Goal: Task Accomplishment & Management: Manage account settings

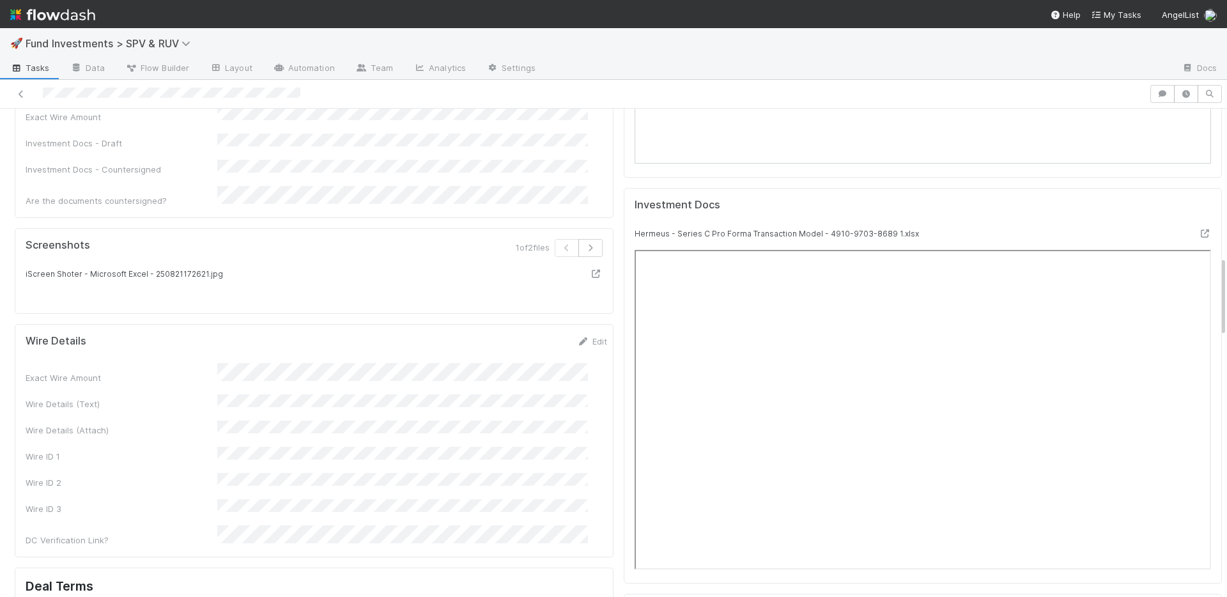
scroll to position [975, 0]
click at [511, 331] on form "Wire Details Edit Exact Wire Amount Wire Details (Text) Wire Details (Attach) W…" at bounding box center [317, 437] width 582 height 212
click at [582, 332] on link "Edit" at bounding box center [592, 337] width 30 height 10
click at [521, 331] on button "Save" at bounding box center [539, 342] width 36 height 22
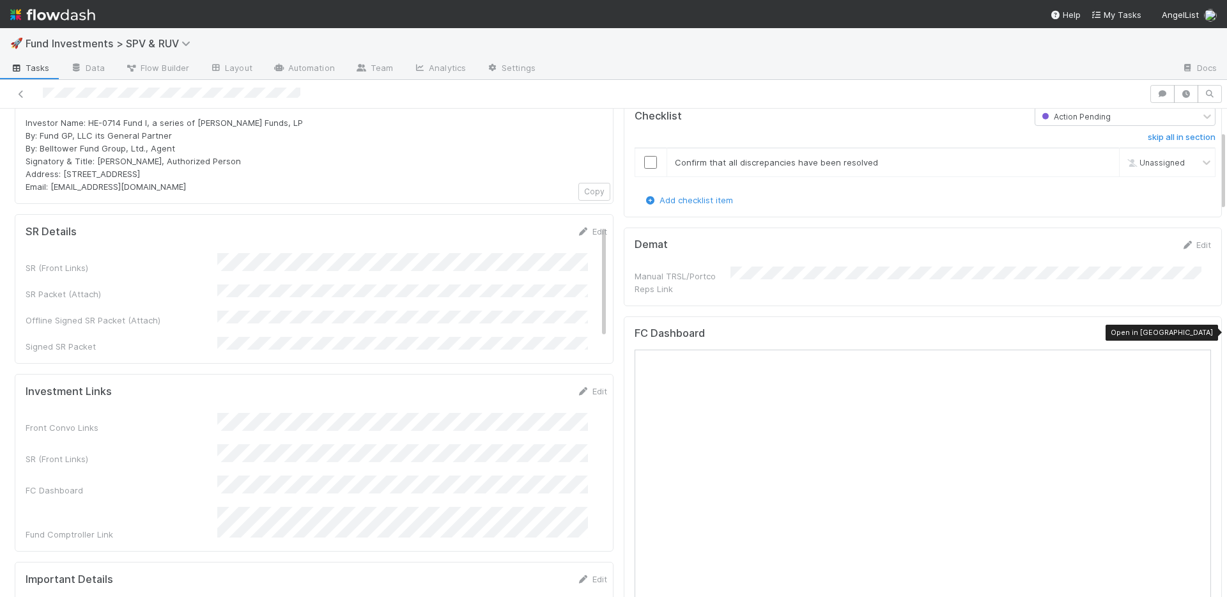
click at [1198, 332] on icon at bounding box center [1204, 336] width 13 height 8
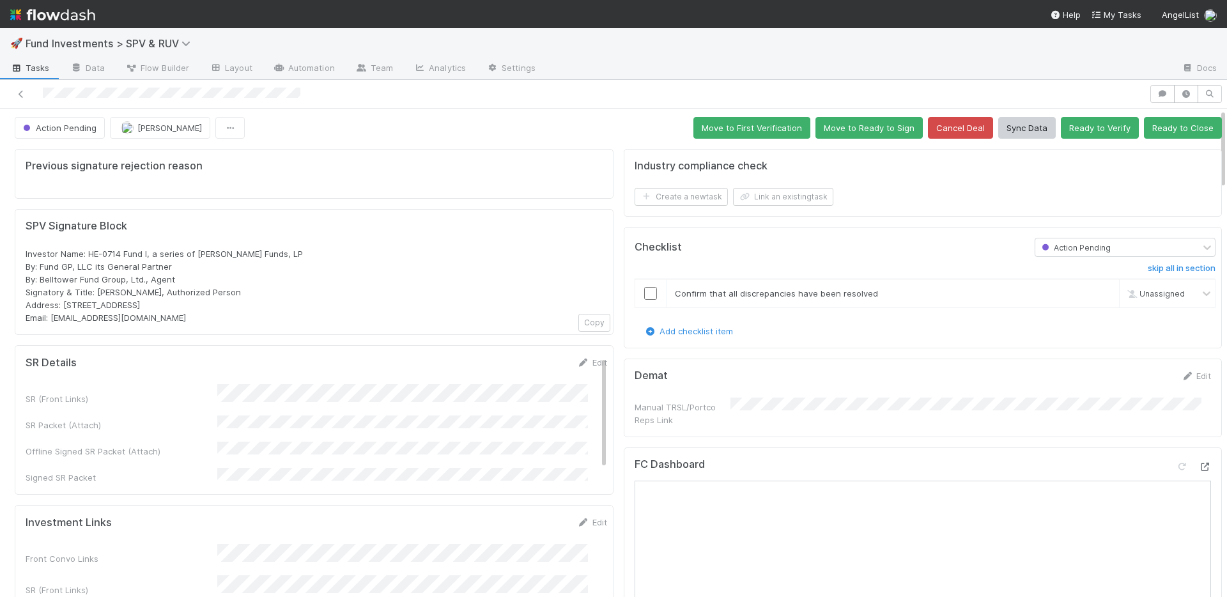
scroll to position [0, 0]
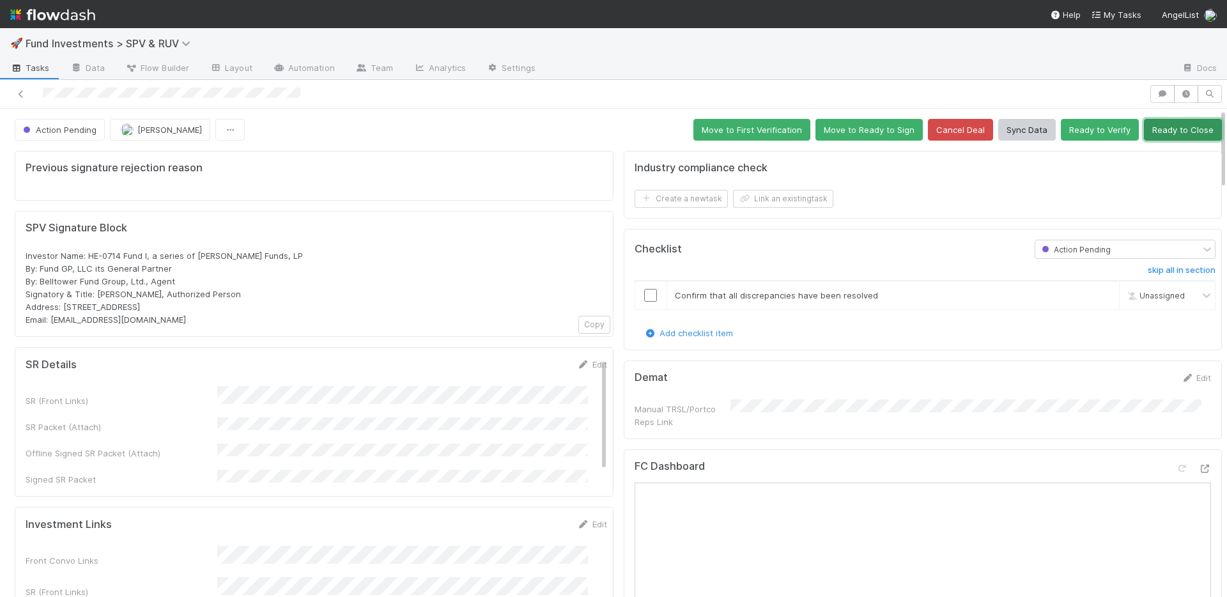
click at [1170, 135] on button "Ready to Close" at bounding box center [1183, 130] width 78 height 22
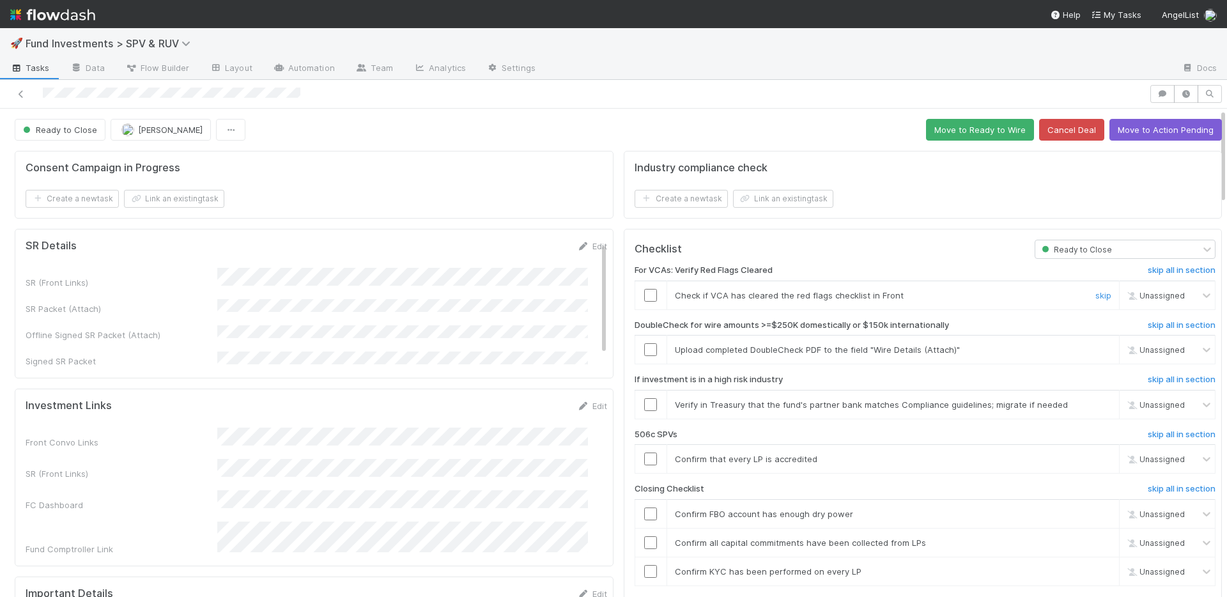
click at [644, 293] on input "checkbox" at bounding box center [650, 295] width 13 height 13
click at [644, 350] on input "checkbox" at bounding box center [650, 349] width 13 height 13
drag, startPoint x: 1081, startPoint y: 403, endPoint x: 1067, endPoint y: 398, distance: 14.1
click at [1096, 402] on link "skip" at bounding box center [1104, 404] width 16 height 10
drag, startPoint x: 640, startPoint y: 348, endPoint x: 671, endPoint y: 367, distance: 36.7
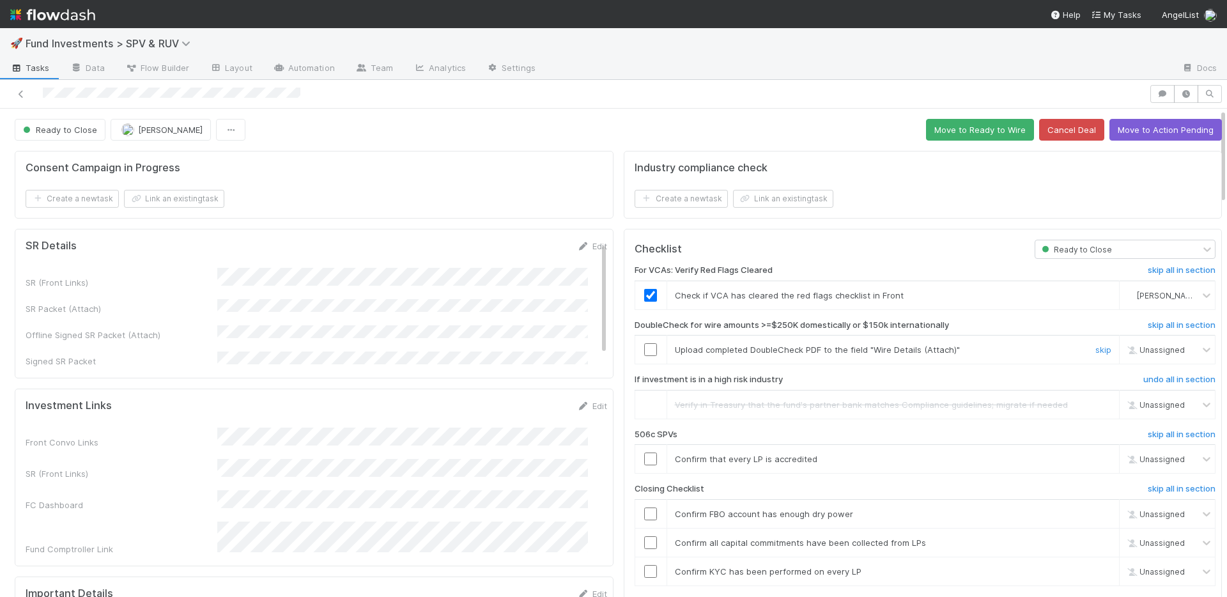
click at [644, 348] on input "checkbox" at bounding box center [650, 349] width 13 height 13
click at [1096, 456] on link "skip" at bounding box center [1104, 459] width 16 height 10
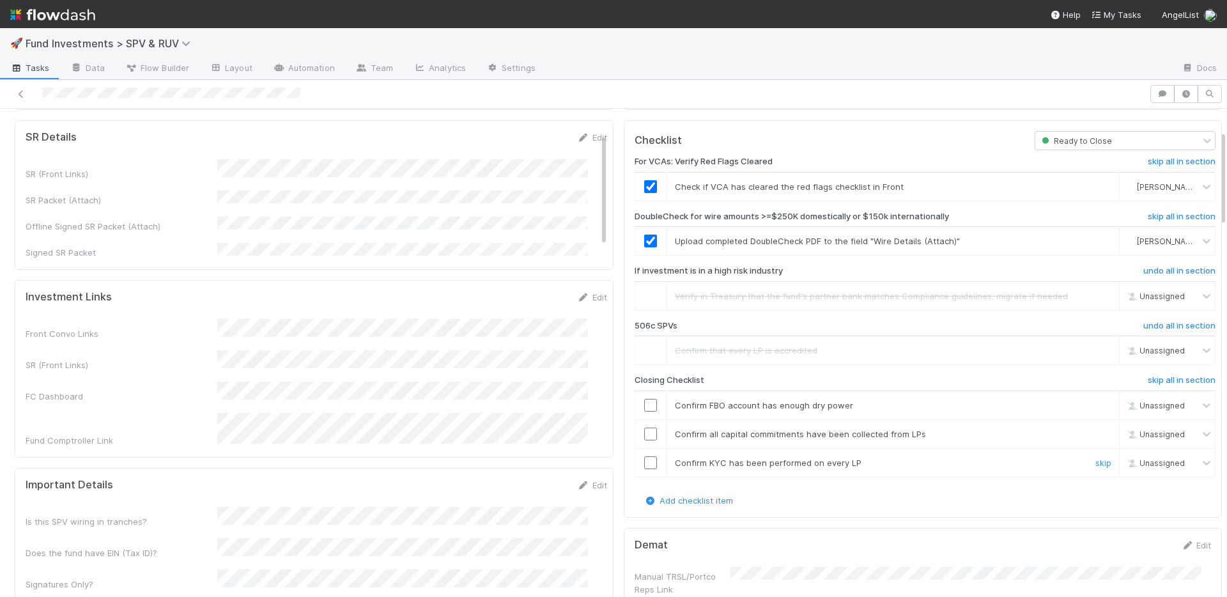
scroll to position [112, 0]
click at [646, 458] on input "checkbox" at bounding box center [650, 459] width 13 height 13
drag, startPoint x: 641, startPoint y: 430, endPoint x: 640, endPoint y: 408, distance: 21.1
click at [644, 430] on input "checkbox" at bounding box center [650, 430] width 13 height 13
click at [644, 401] on input "checkbox" at bounding box center [650, 401] width 13 height 13
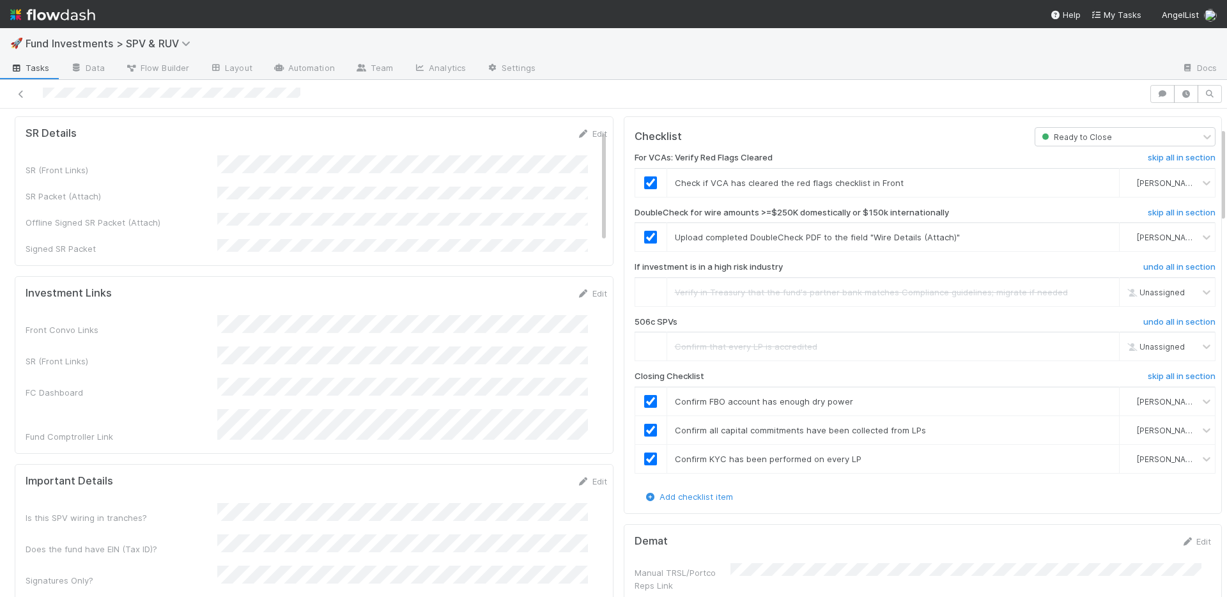
scroll to position [0, 0]
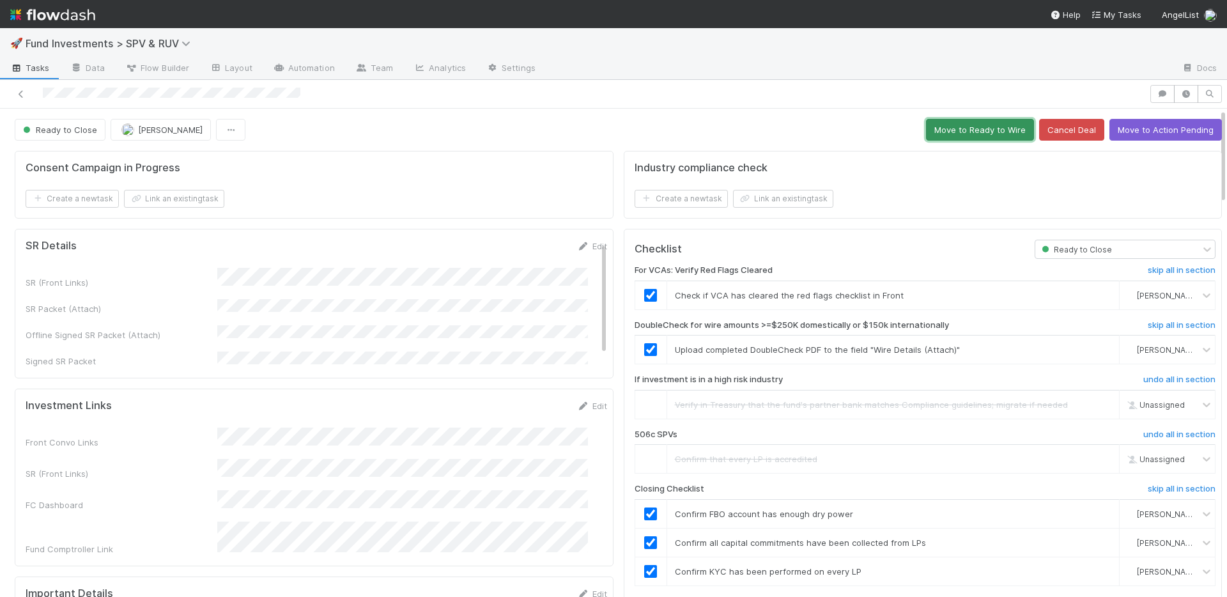
click at [942, 127] on button "Move to Ready to Wire" at bounding box center [980, 130] width 108 height 22
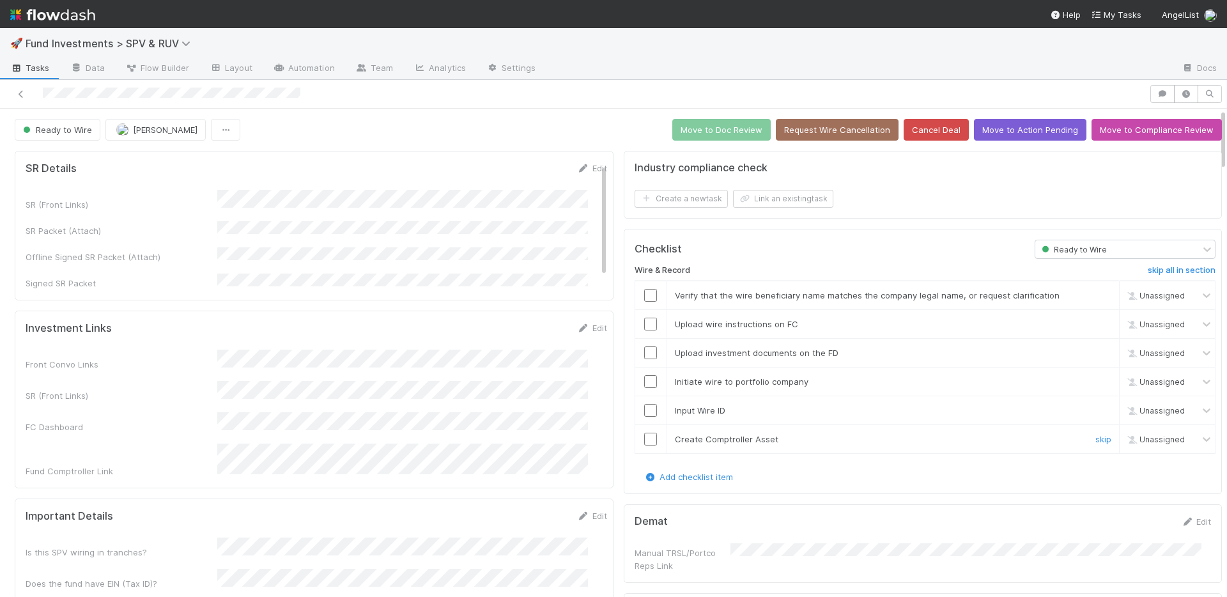
click at [644, 436] on input "checkbox" at bounding box center [650, 439] width 13 height 13
drag, startPoint x: 640, startPoint y: 411, endPoint x: 640, endPoint y: 391, distance: 20.5
click at [644, 410] on input "checkbox" at bounding box center [650, 410] width 13 height 13
click at [644, 382] on input "checkbox" at bounding box center [650, 381] width 13 height 13
drag, startPoint x: 640, startPoint y: 349, endPoint x: 640, endPoint y: 342, distance: 7.0
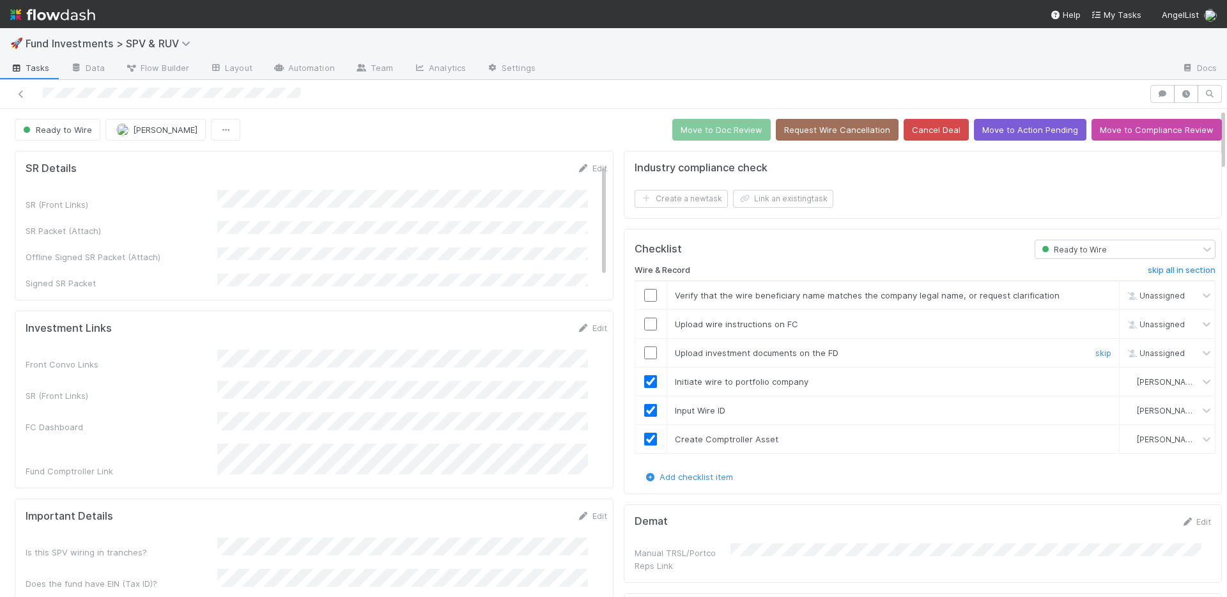
click at [644, 349] on input "checkbox" at bounding box center [650, 352] width 13 height 13
drag, startPoint x: 642, startPoint y: 325, endPoint x: 642, endPoint y: 296, distance: 28.8
click at [644, 323] on input "checkbox" at bounding box center [650, 324] width 13 height 13
click at [644, 295] on input "checkbox" at bounding box center [650, 295] width 13 height 13
click at [704, 129] on button "Move to Doc Review" at bounding box center [721, 130] width 98 height 22
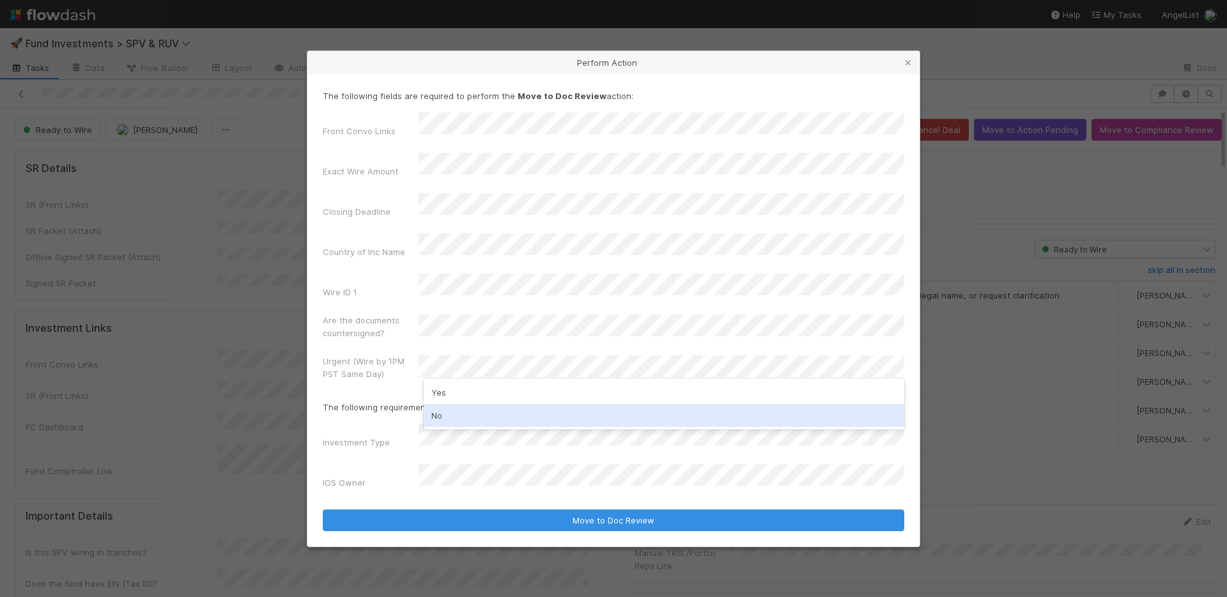
drag, startPoint x: 471, startPoint y: 408, endPoint x: 474, endPoint y: 443, distance: 35.3
click at [471, 408] on div "No" at bounding box center [664, 415] width 481 height 23
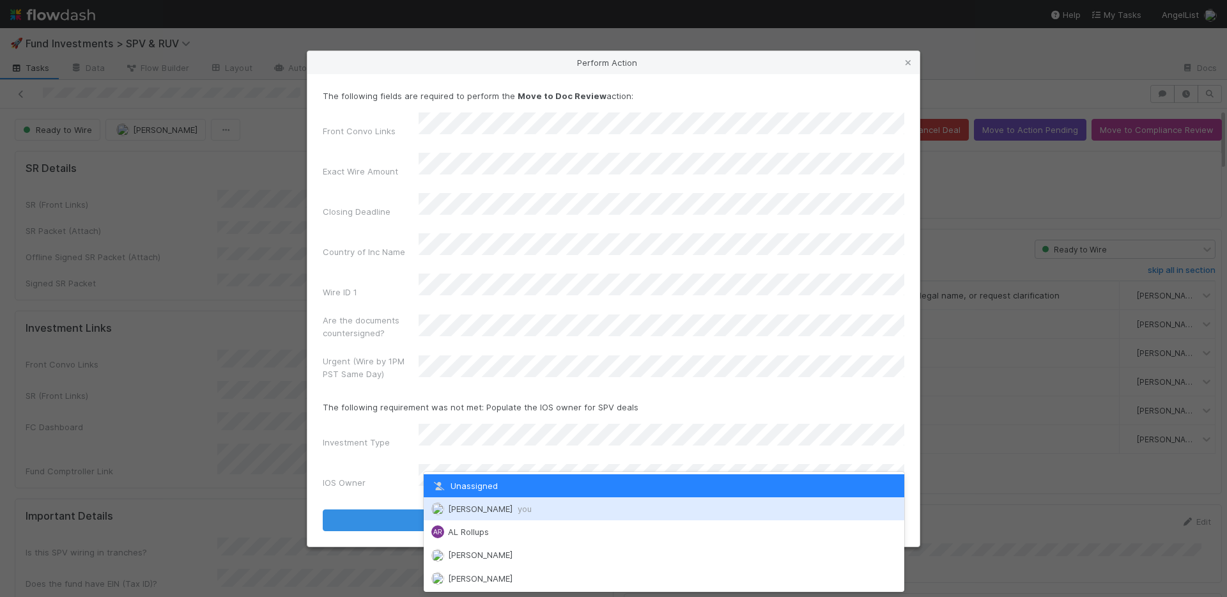
click at [473, 508] on span "[PERSON_NAME] you" at bounding box center [490, 509] width 84 height 10
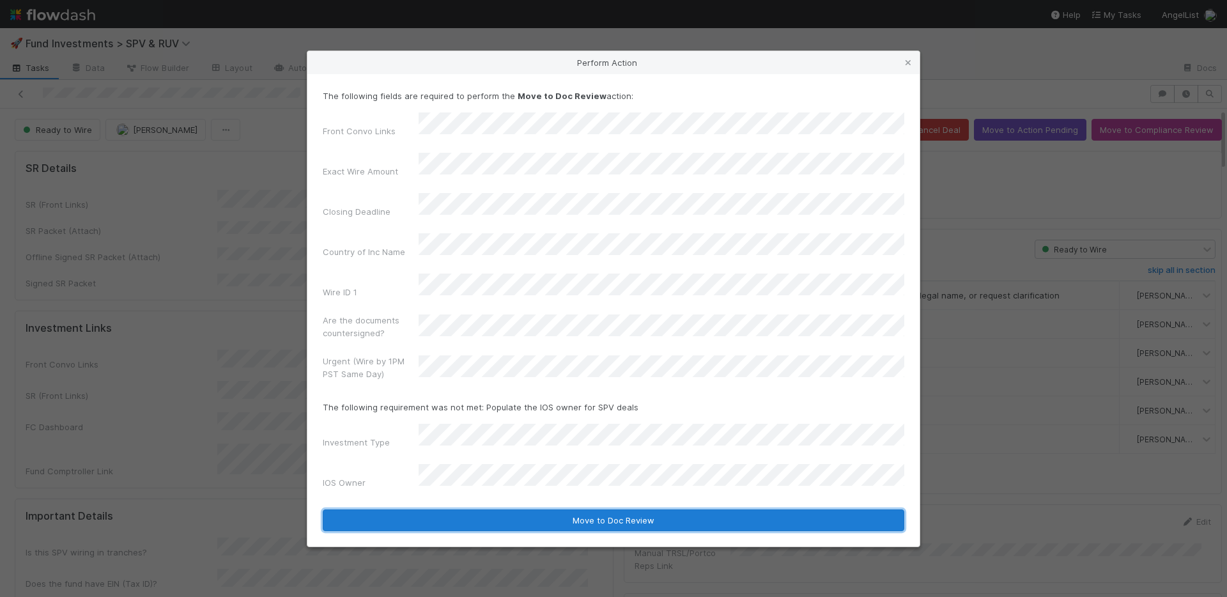
click at [491, 509] on button "Move to Doc Review" at bounding box center [614, 520] width 582 height 22
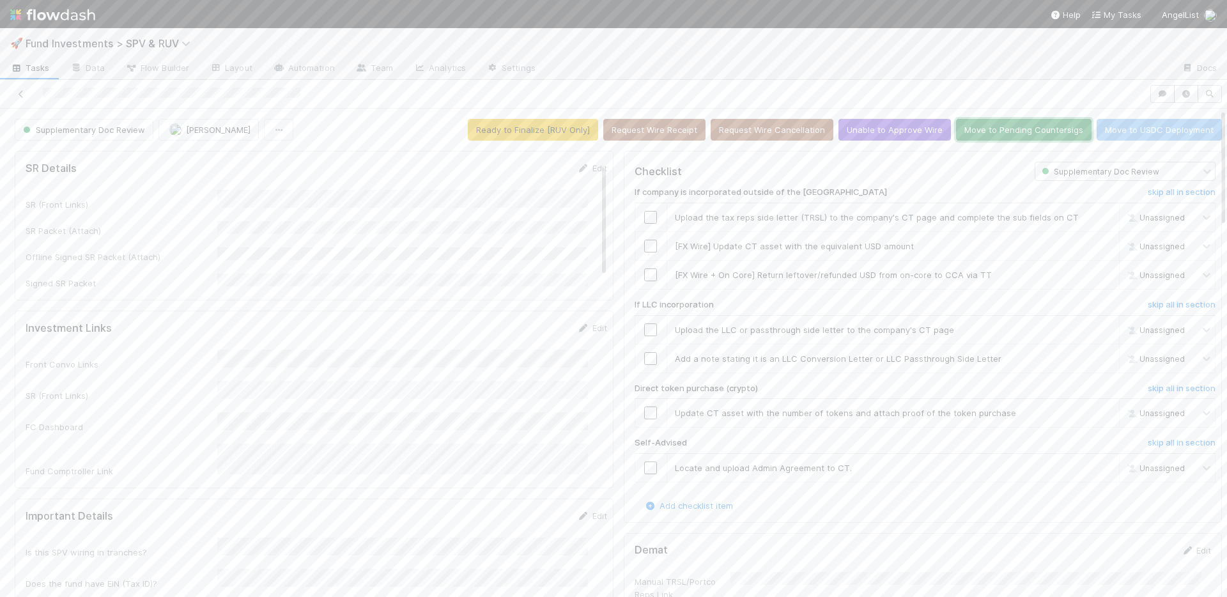
click at [979, 136] on button "Move to Pending Countersigs" at bounding box center [1024, 130] width 136 height 22
